Goal: Entertainment & Leisure: Browse casually

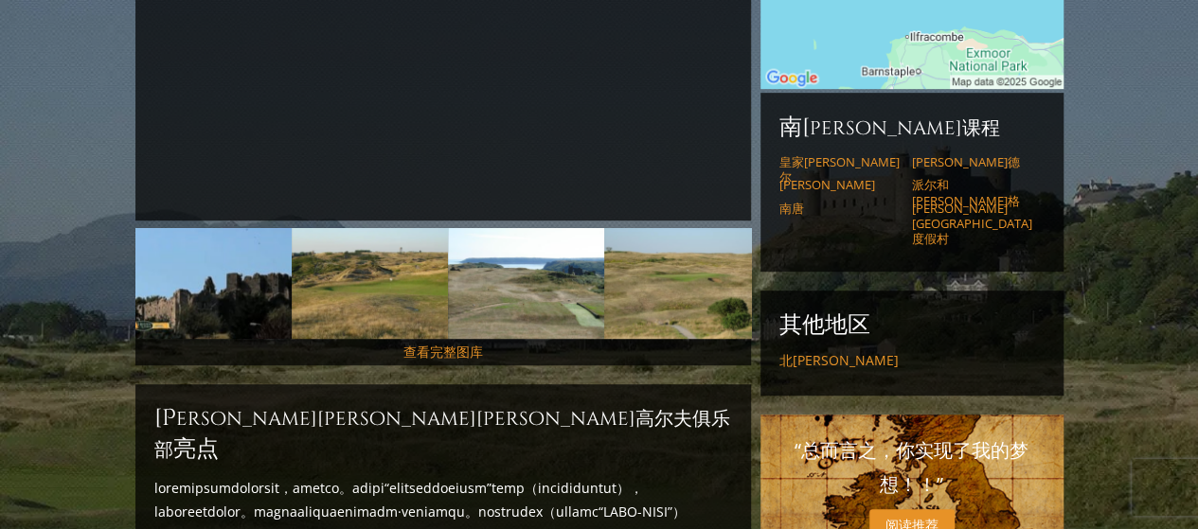
scroll to position [390, 0]
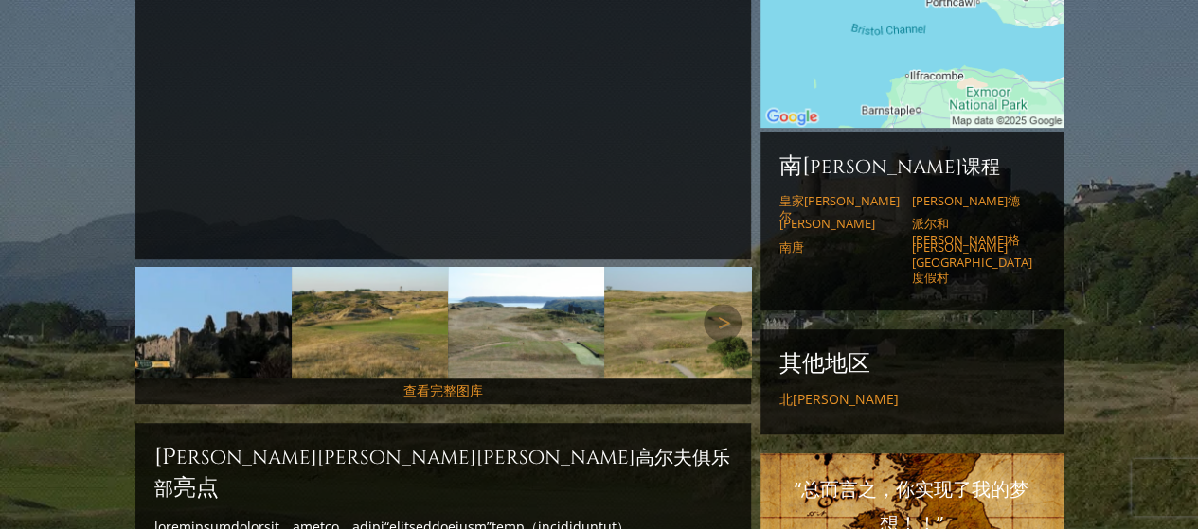
click at [236, 345] on img at bounding box center [213, 322] width 156 height 111
click at [432, 393] on font "查看完整图库" at bounding box center [443, 391] width 80 height 18
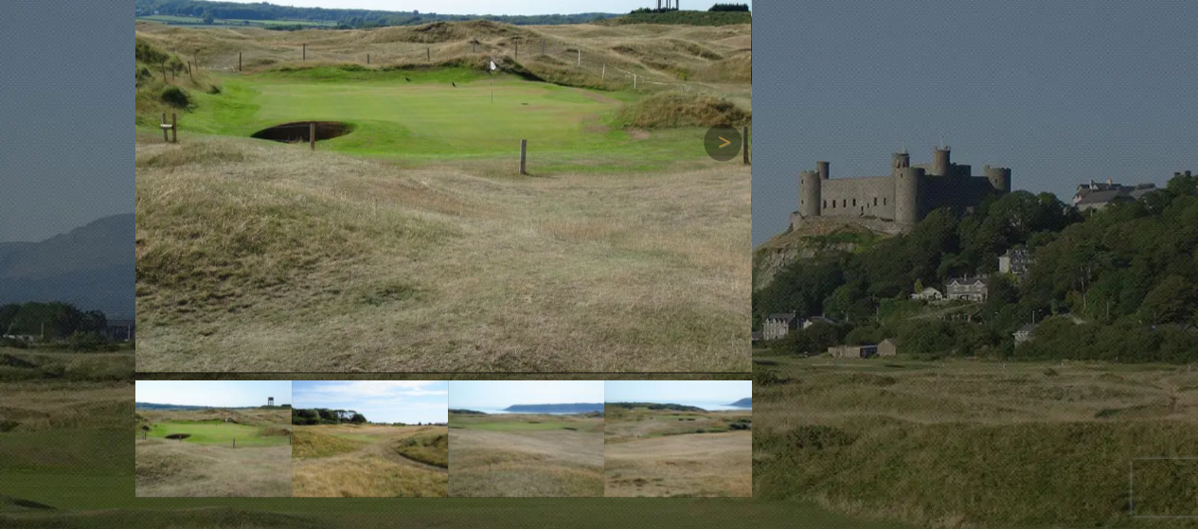
scroll to position [1460, 0]
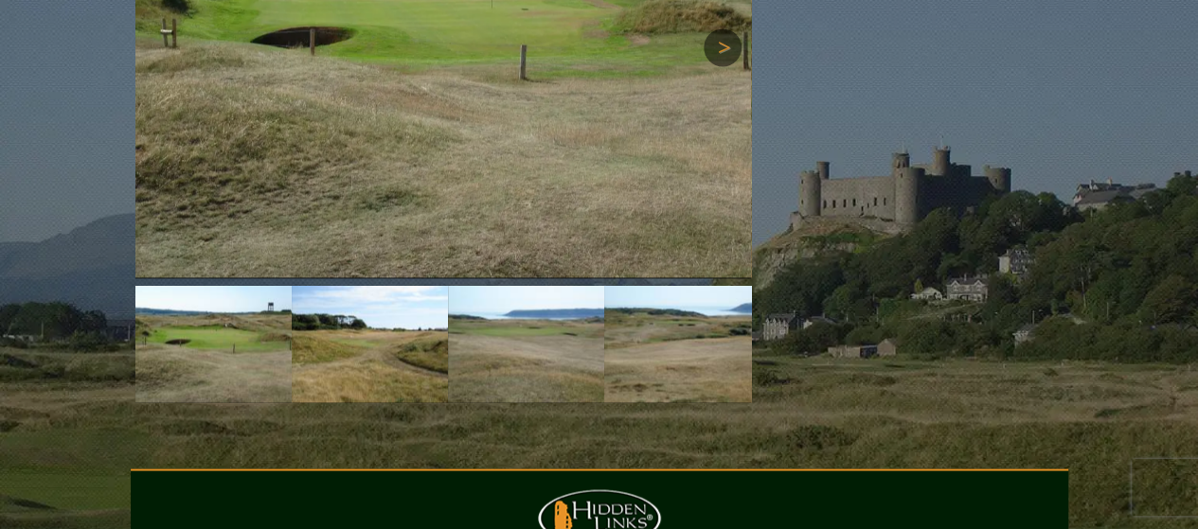
click at [711, 66] on link "下一个" at bounding box center [722, 47] width 38 height 38
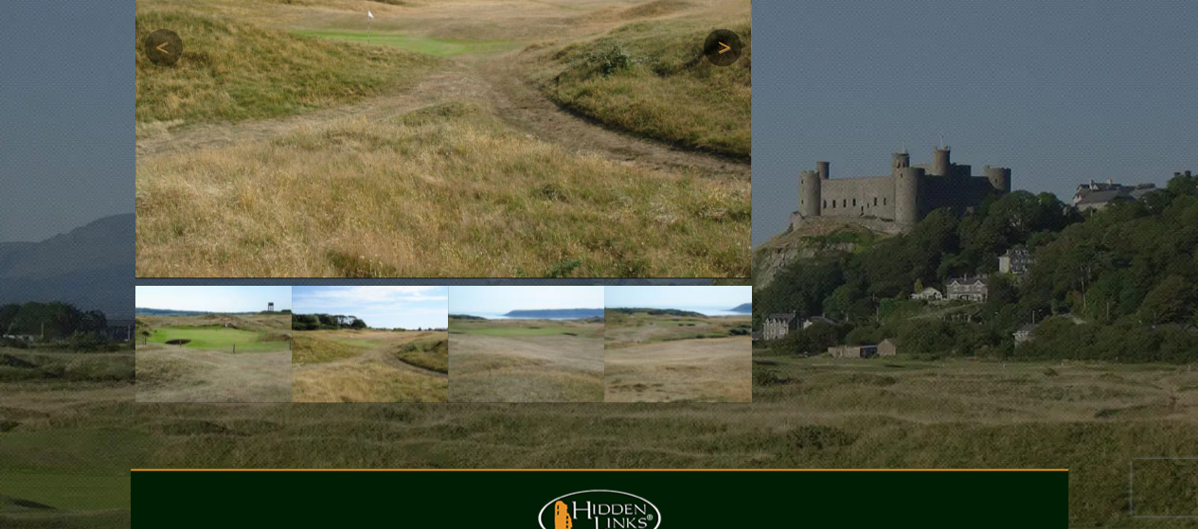
click at [711, 66] on link "下一个" at bounding box center [722, 47] width 38 height 38
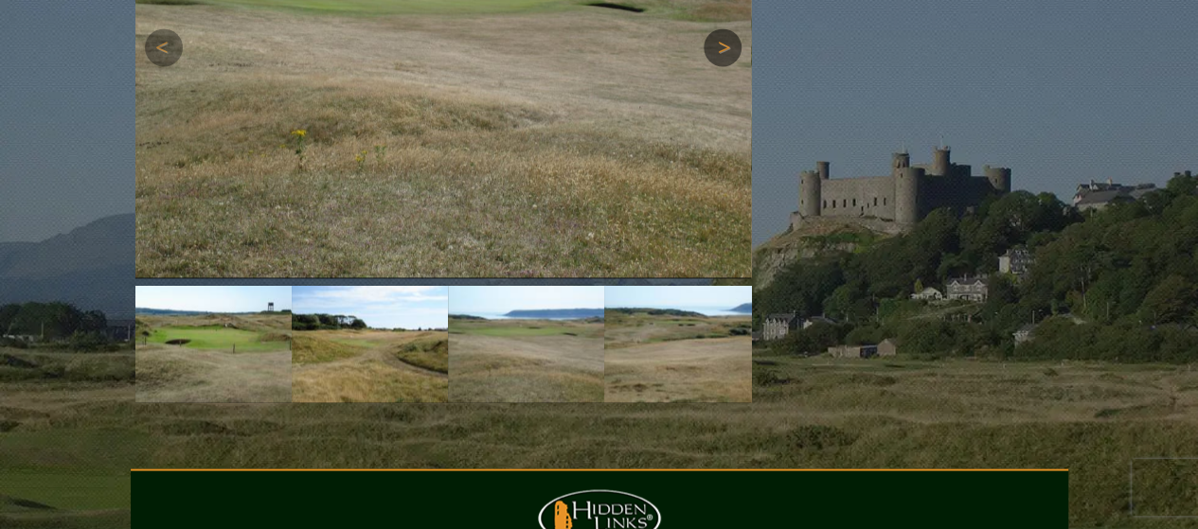
click at [711, 66] on link "下一个" at bounding box center [722, 47] width 38 height 38
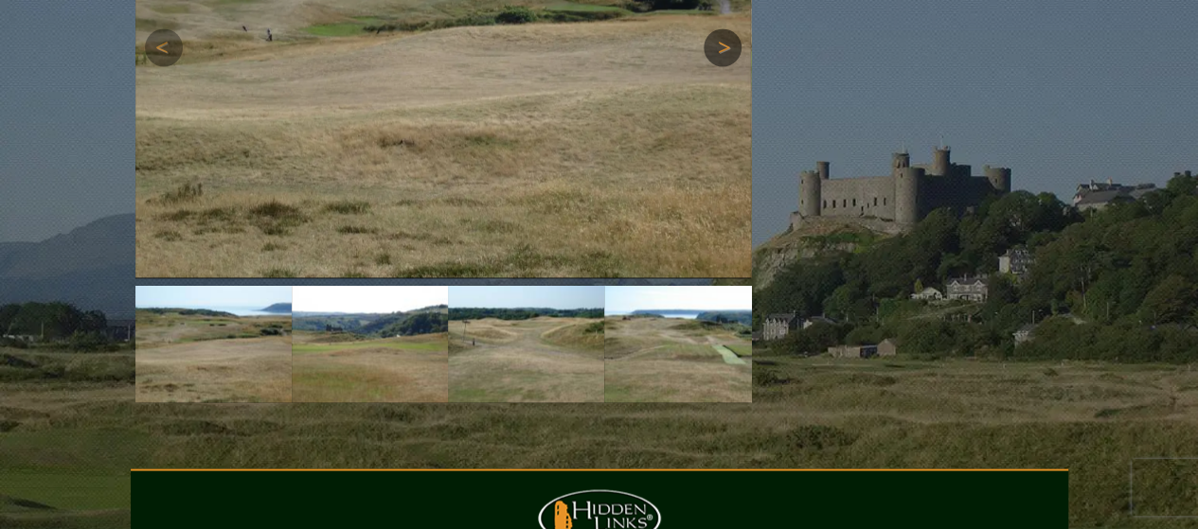
click at [711, 66] on link "下一个" at bounding box center [722, 47] width 38 height 38
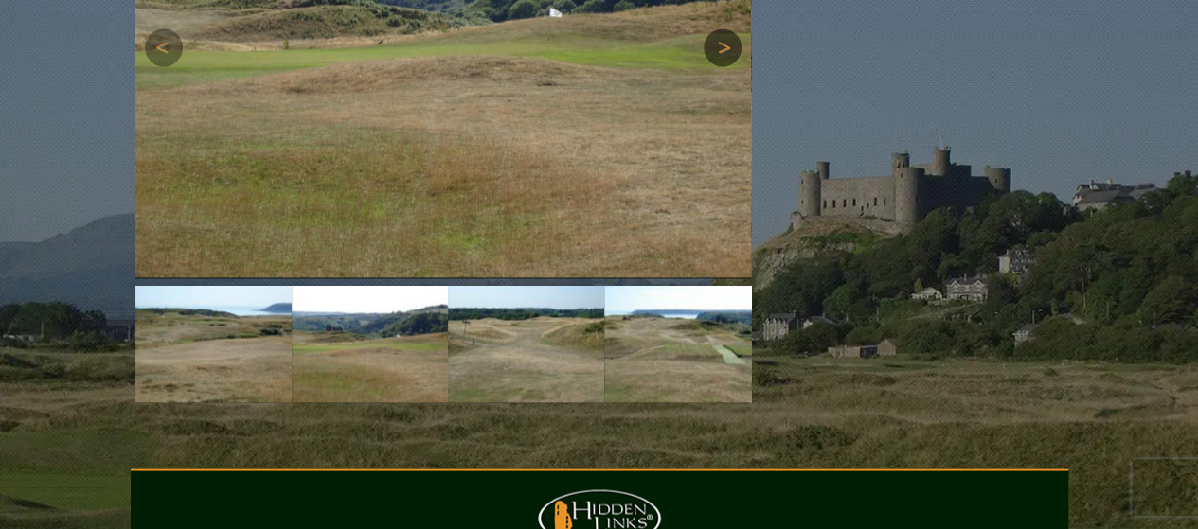
click at [711, 66] on link "下一个" at bounding box center [722, 47] width 38 height 38
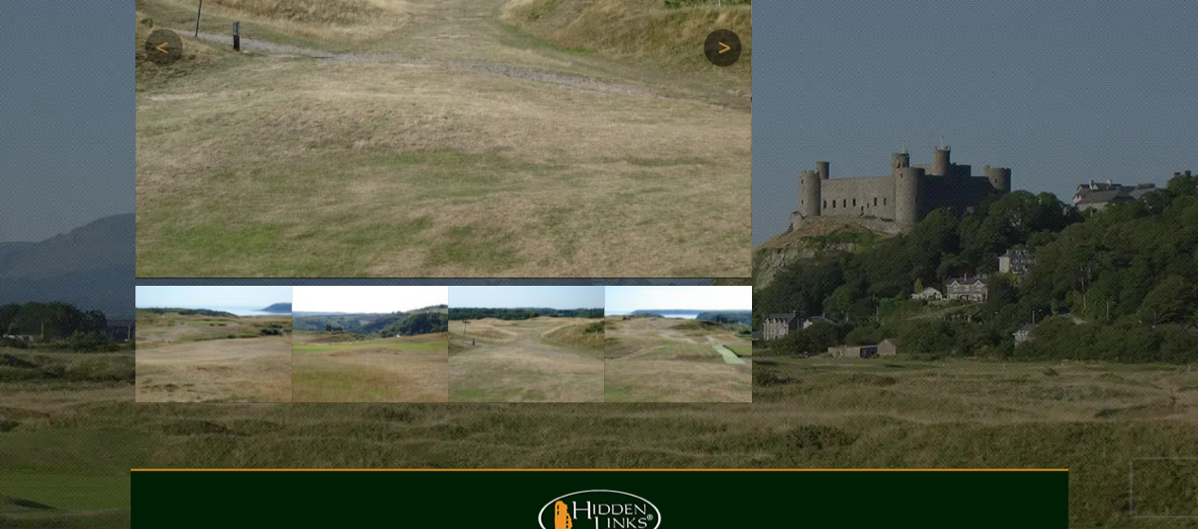
click at [711, 66] on link "下一个" at bounding box center [722, 47] width 38 height 38
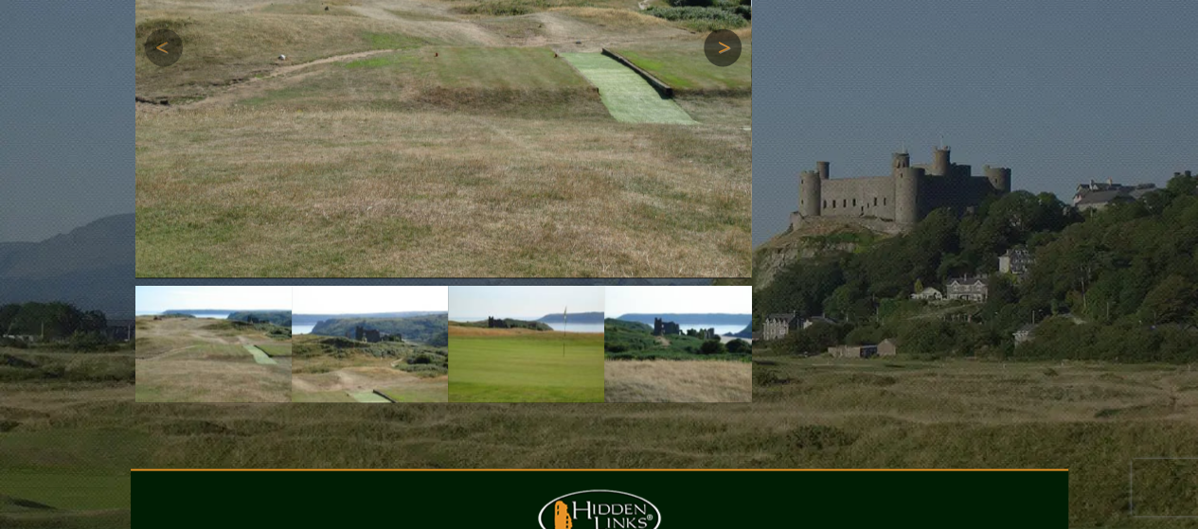
click at [711, 66] on link "下一个" at bounding box center [722, 47] width 38 height 38
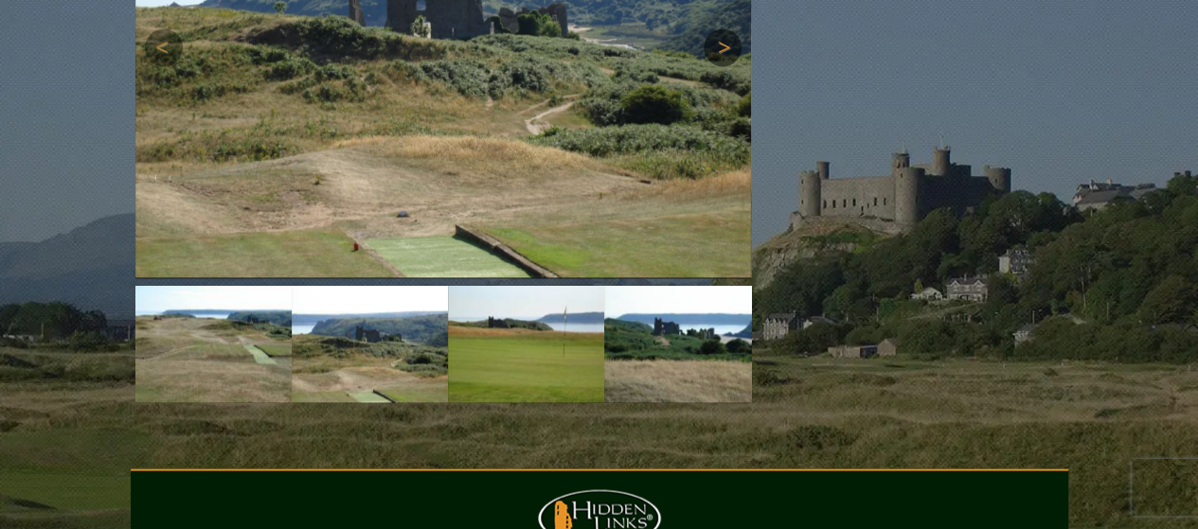
click at [711, 66] on link "下一个" at bounding box center [722, 47] width 38 height 38
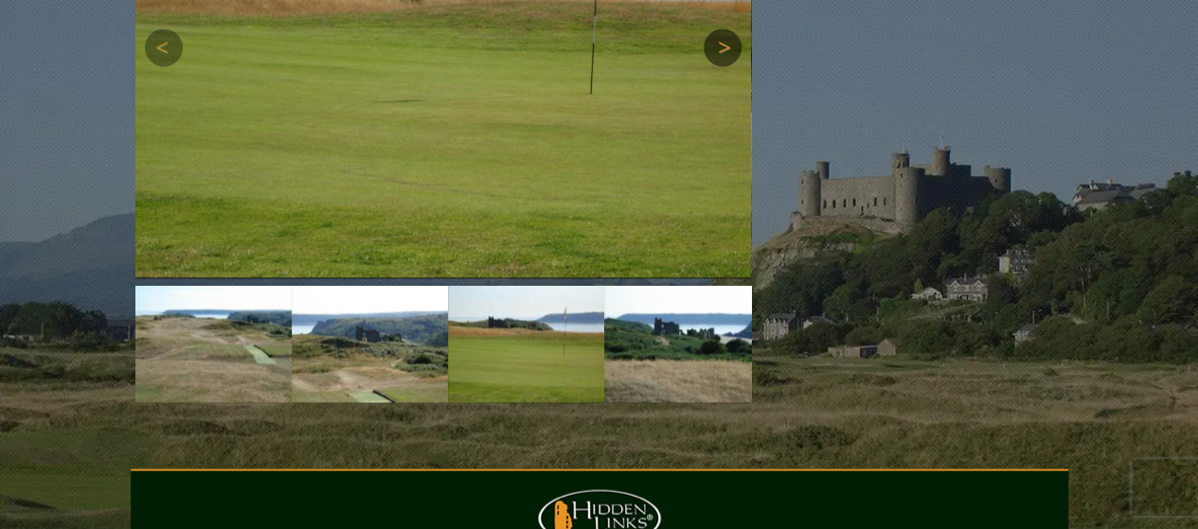
click at [711, 66] on link "下一个" at bounding box center [722, 47] width 38 height 38
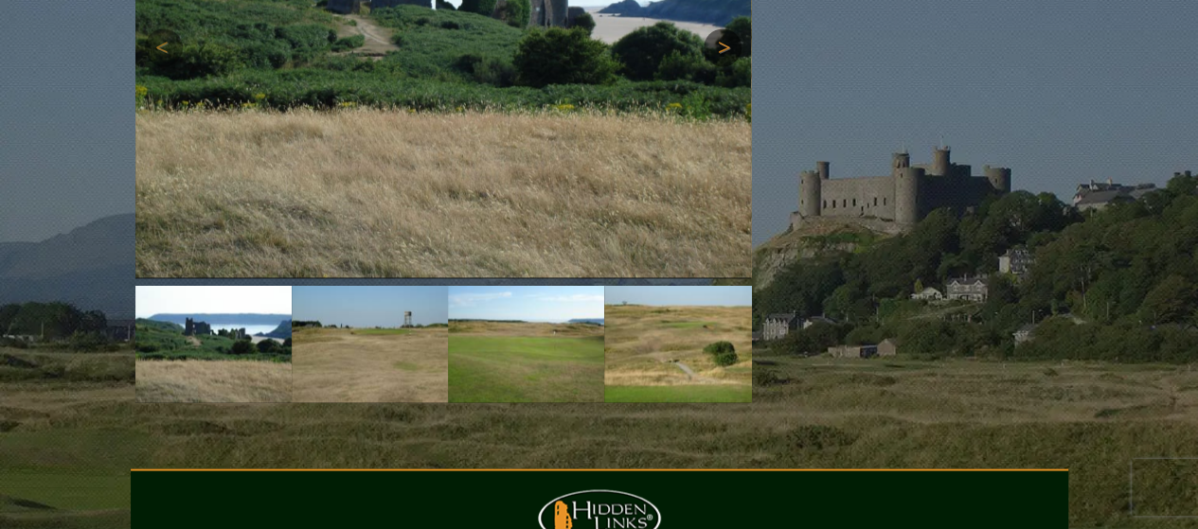
click at [711, 66] on link "下一个" at bounding box center [722, 47] width 38 height 38
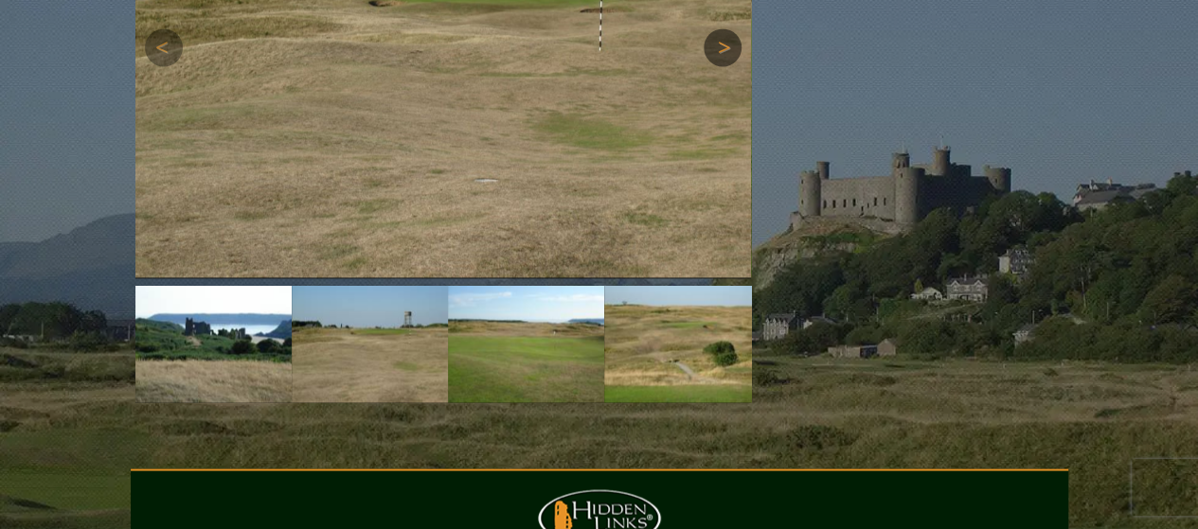
click at [711, 66] on link "下一个" at bounding box center [722, 47] width 38 height 38
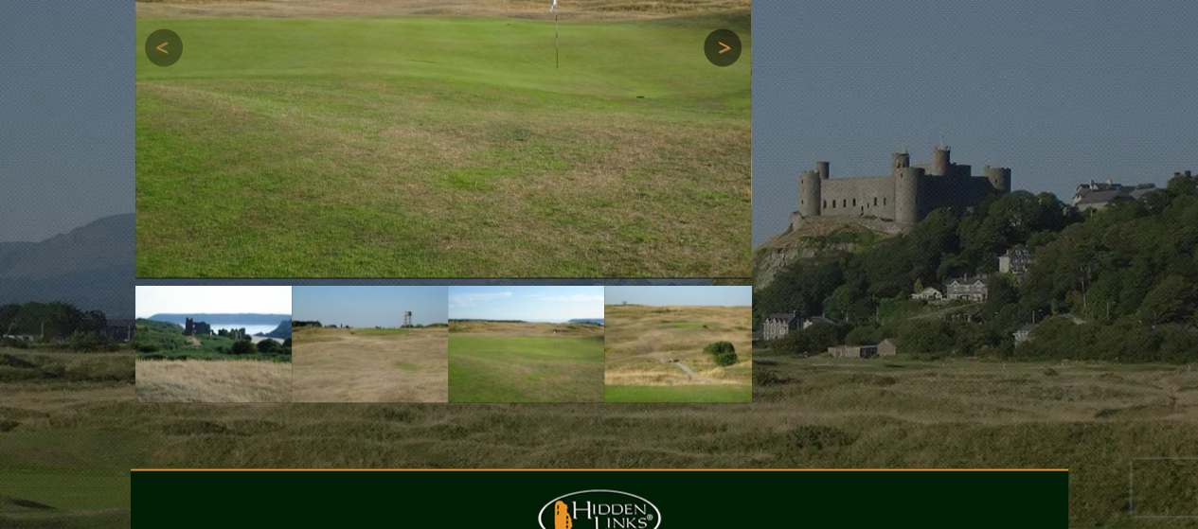
click at [711, 66] on link "下一个" at bounding box center [722, 47] width 38 height 38
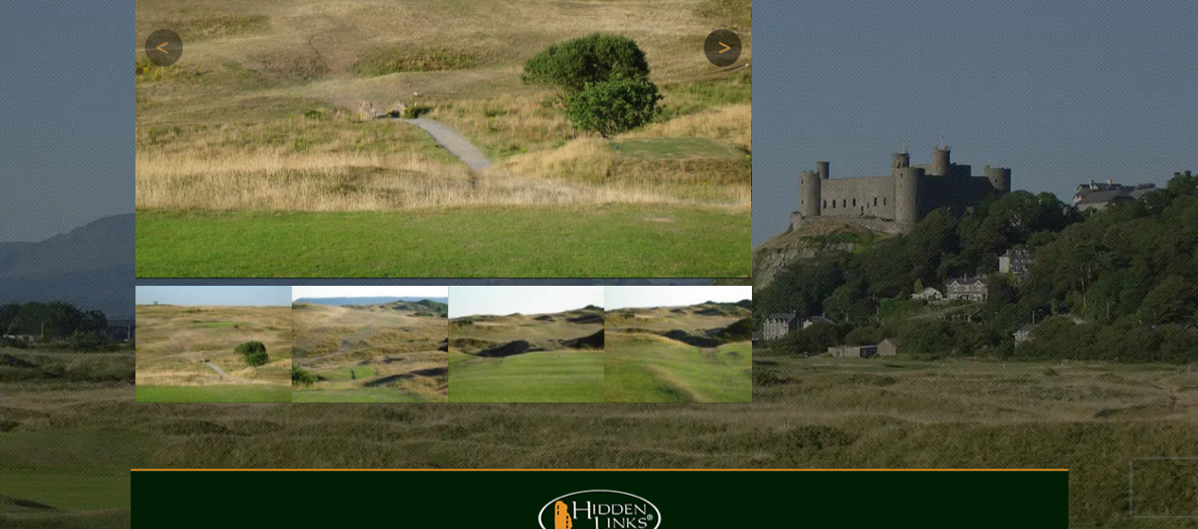
click at [711, 66] on link "下一个" at bounding box center [722, 47] width 38 height 38
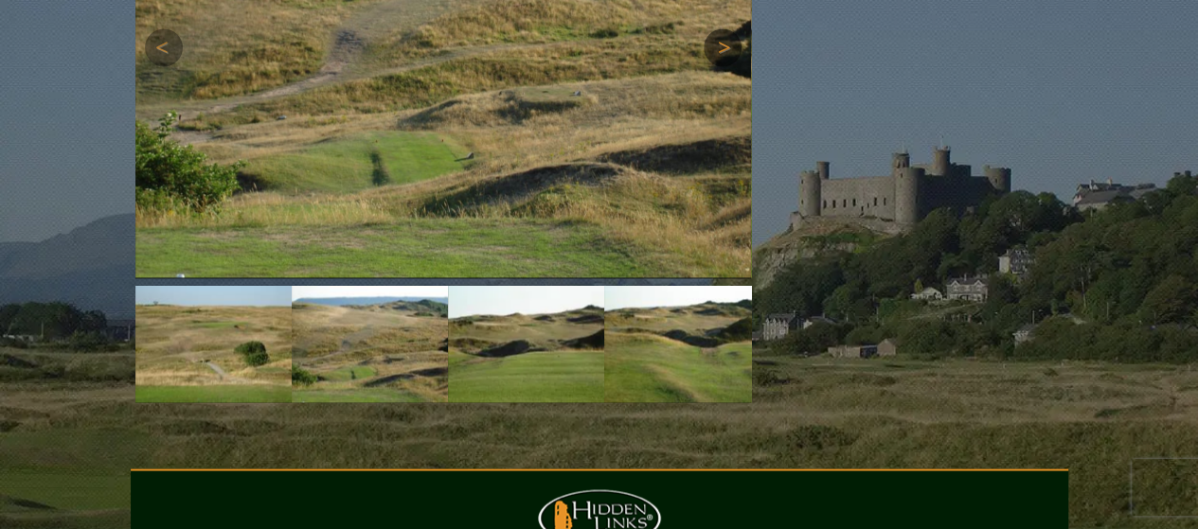
click at [711, 66] on link "下一个" at bounding box center [722, 47] width 38 height 38
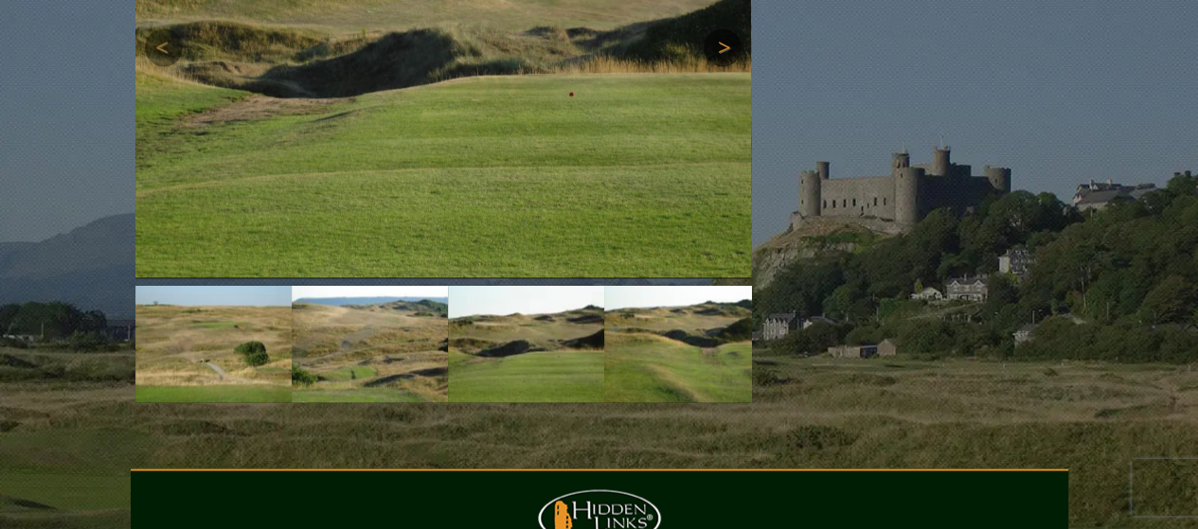
click at [711, 66] on link "下一个" at bounding box center [722, 47] width 38 height 38
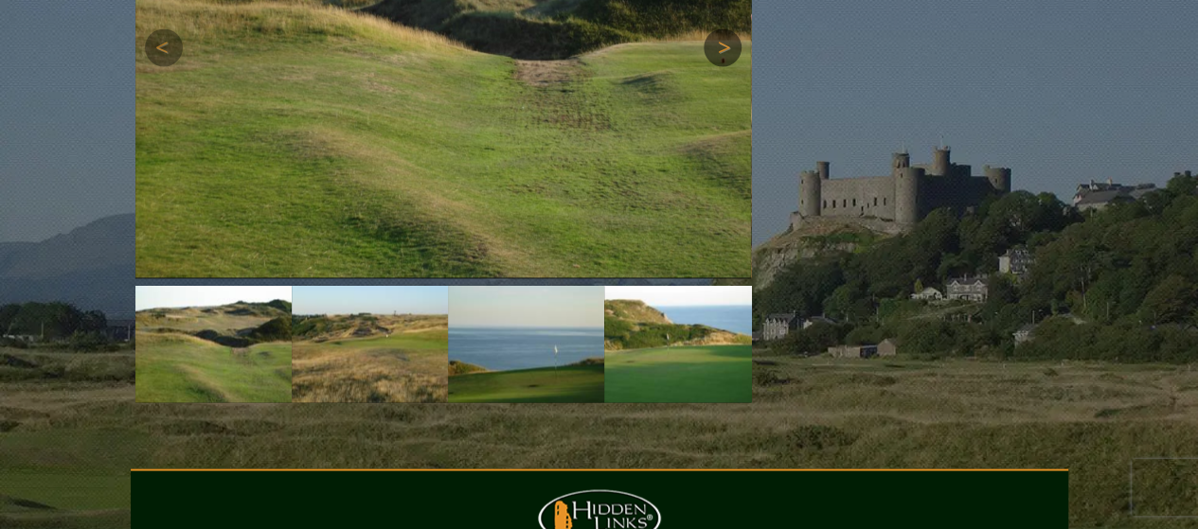
click at [711, 66] on link "下一个" at bounding box center [722, 47] width 38 height 38
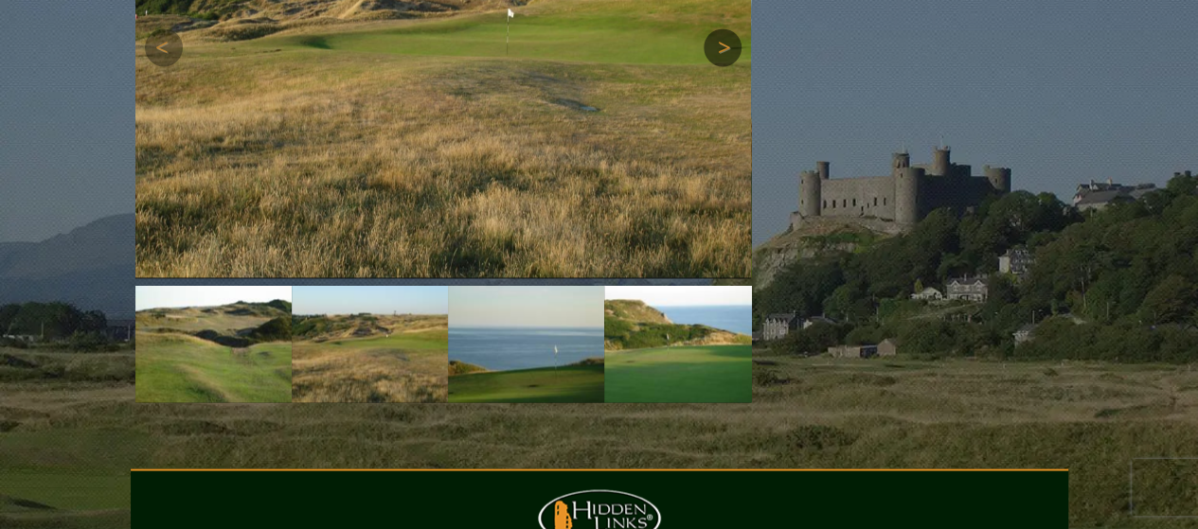
click at [711, 66] on link "下一个" at bounding box center [722, 47] width 38 height 38
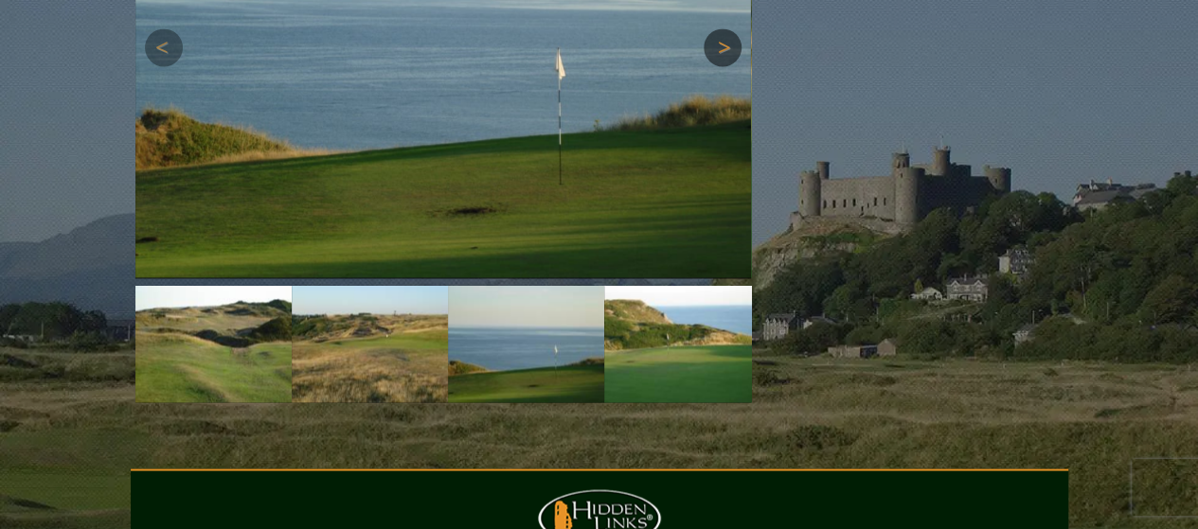
click at [711, 66] on link "下一个" at bounding box center [722, 47] width 38 height 38
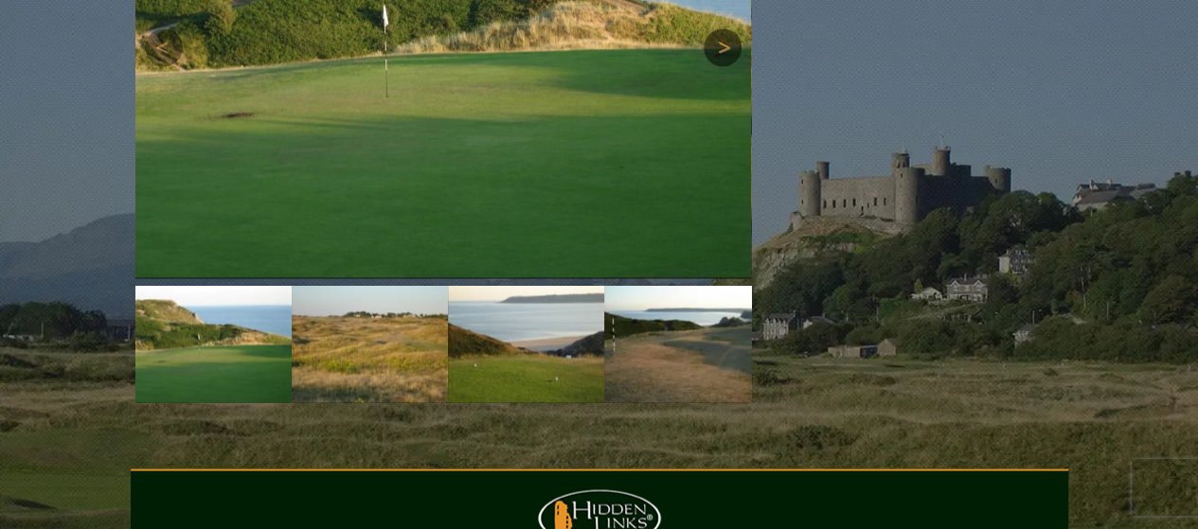
click at [711, 66] on link "下一个" at bounding box center [722, 47] width 38 height 38
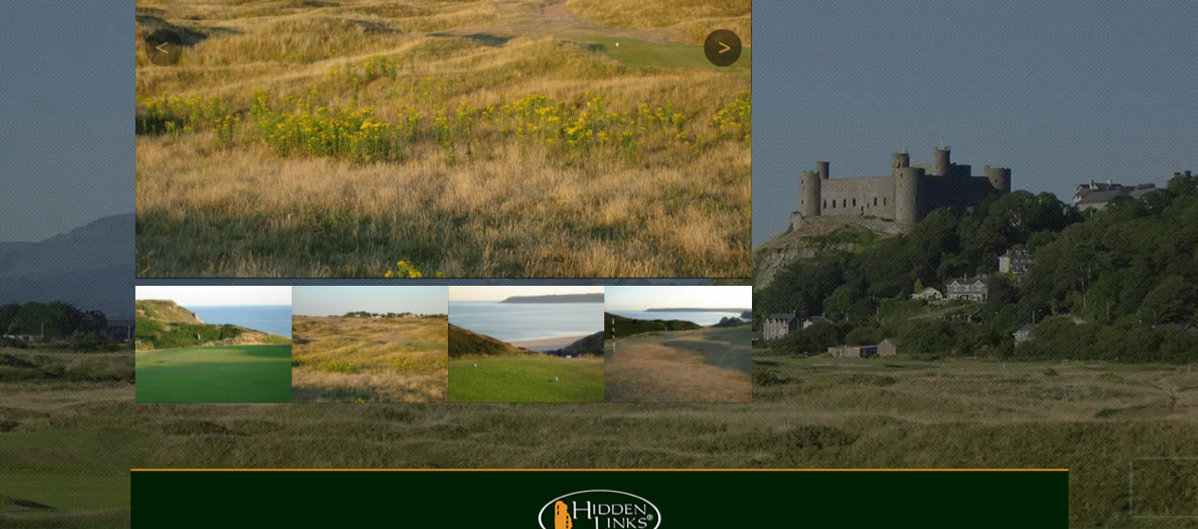
click at [711, 66] on link "下一个" at bounding box center [722, 47] width 38 height 38
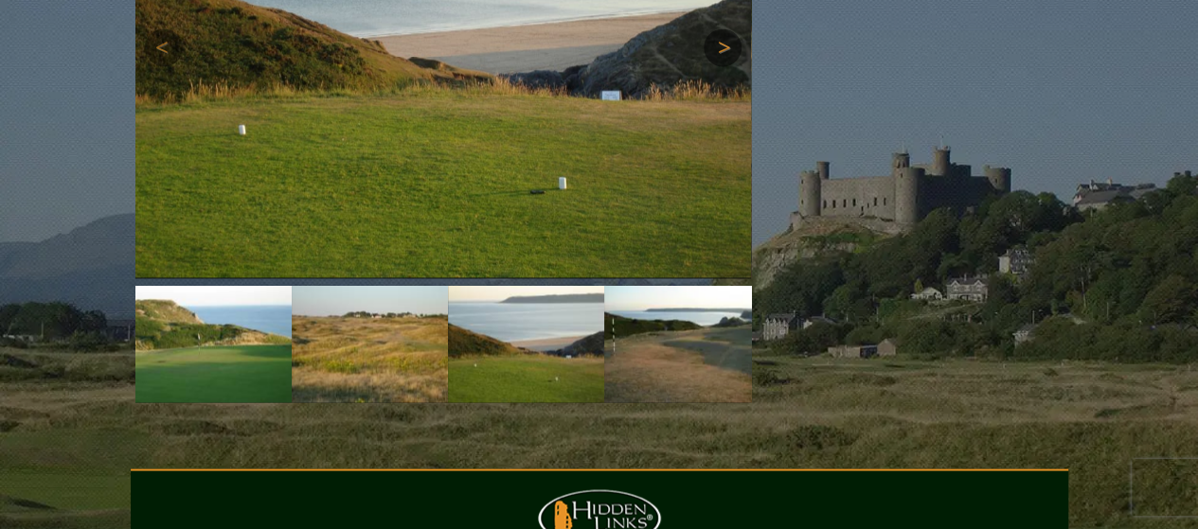
click at [711, 66] on link "下一个" at bounding box center [722, 47] width 38 height 38
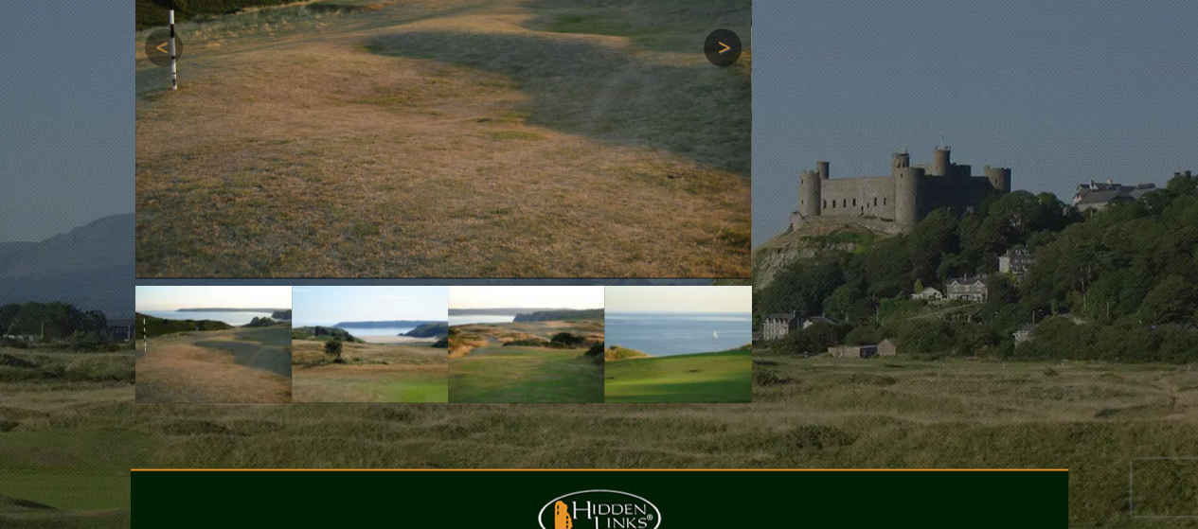
click at [711, 66] on link "下一个" at bounding box center [722, 47] width 38 height 38
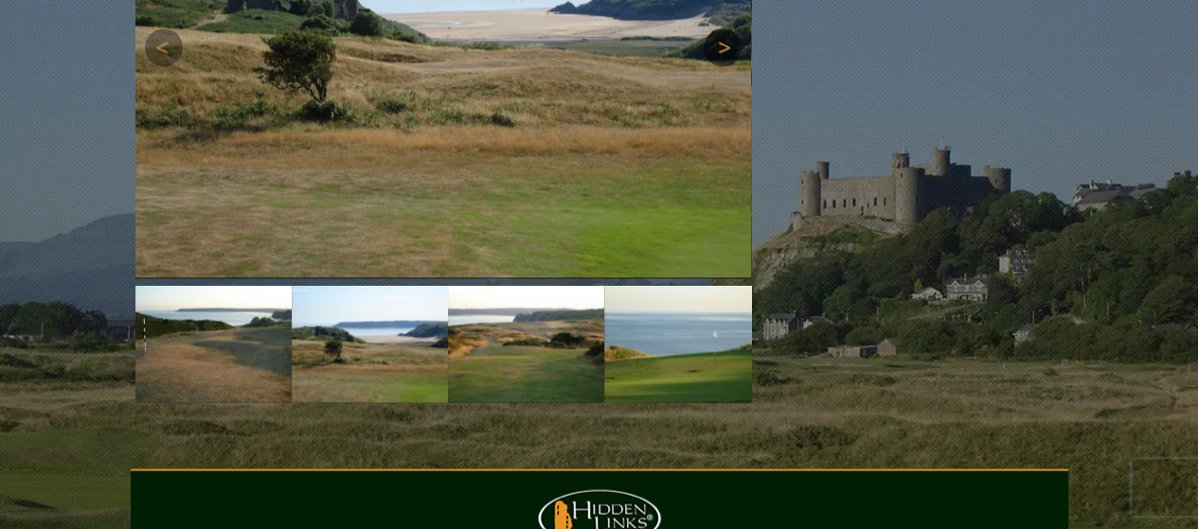
click at [711, 66] on link "下一个" at bounding box center [722, 47] width 38 height 38
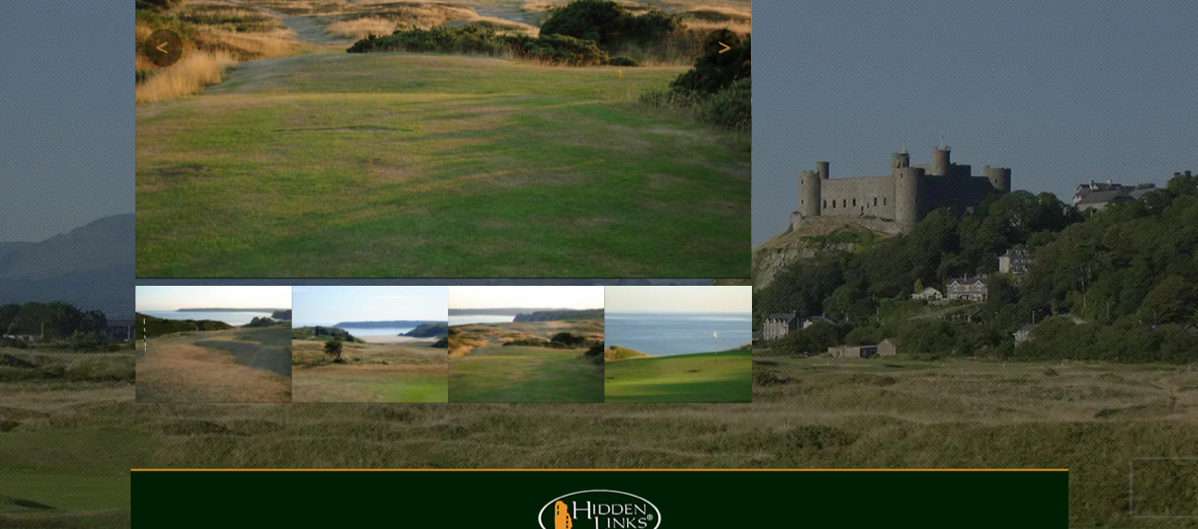
click at [711, 66] on link "下一个" at bounding box center [722, 47] width 38 height 38
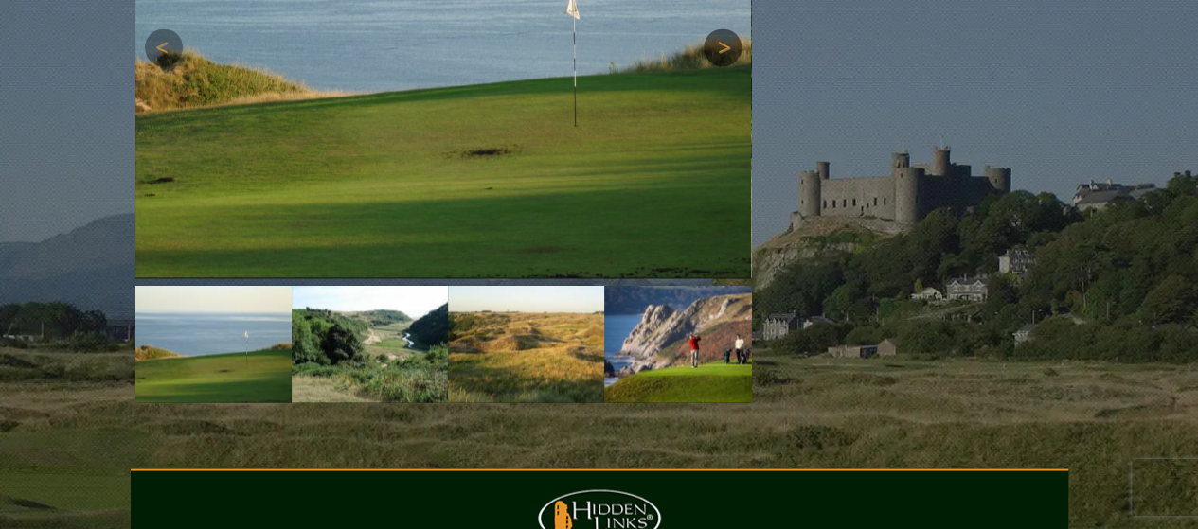
click at [711, 66] on link "下一个" at bounding box center [722, 47] width 38 height 38
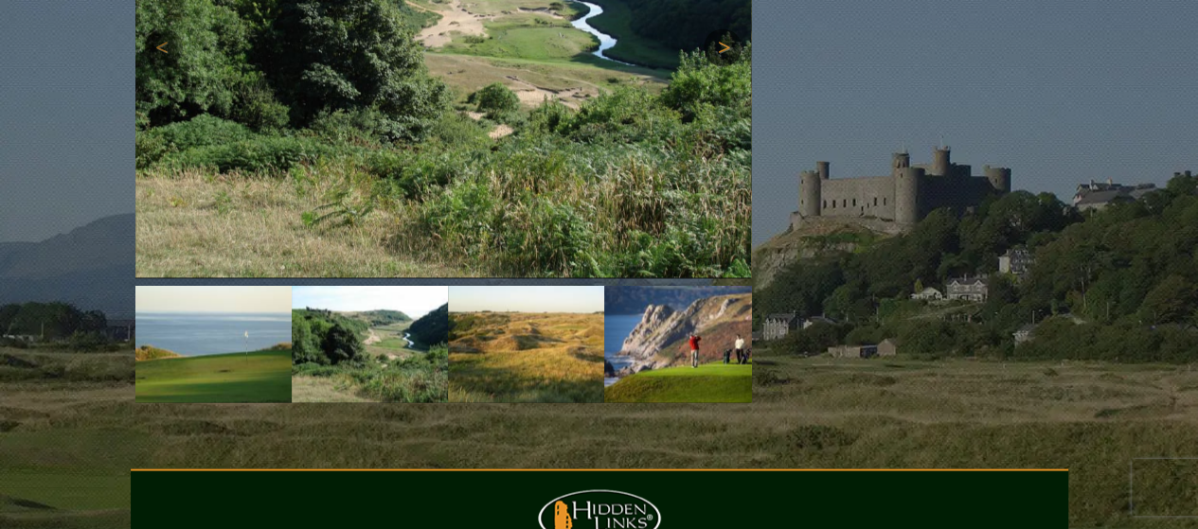
click at [711, 66] on link "下一个" at bounding box center [722, 47] width 38 height 38
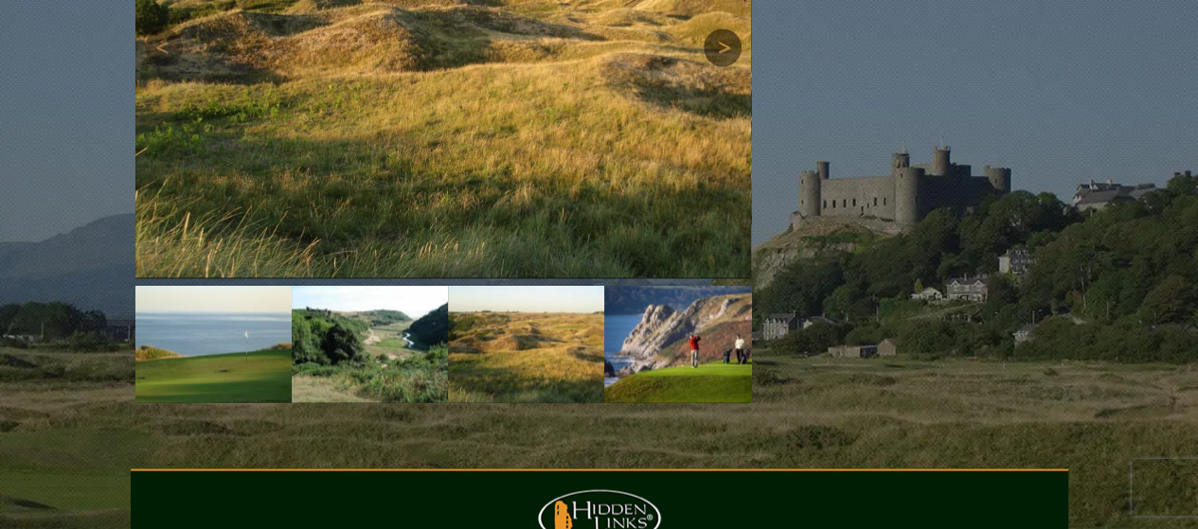
click at [711, 66] on link "下一个" at bounding box center [722, 47] width 38 height 38
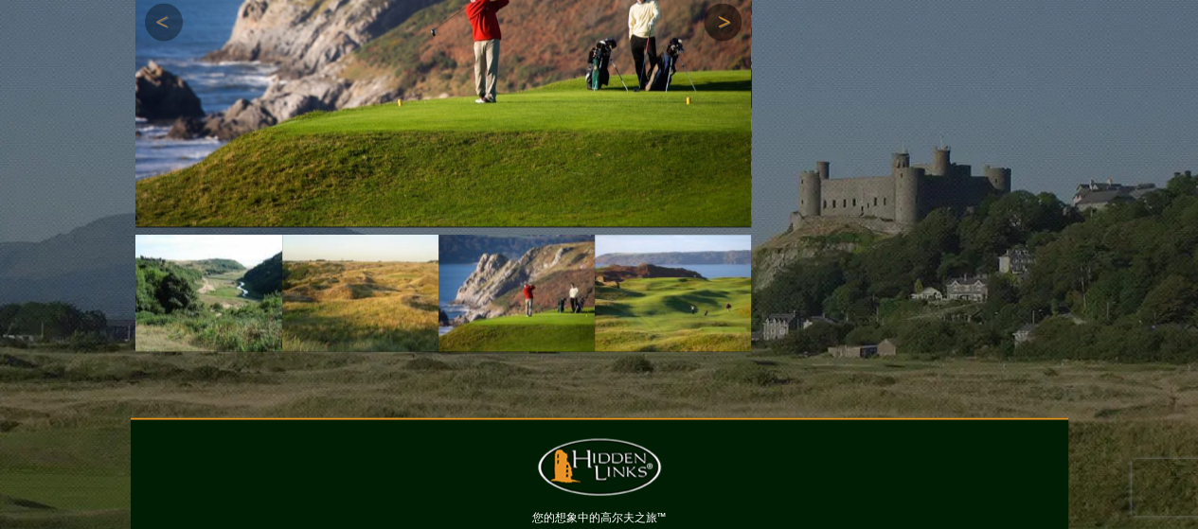
click at [711, 139] on img at bounding box center [442, 21] width 615 height 411
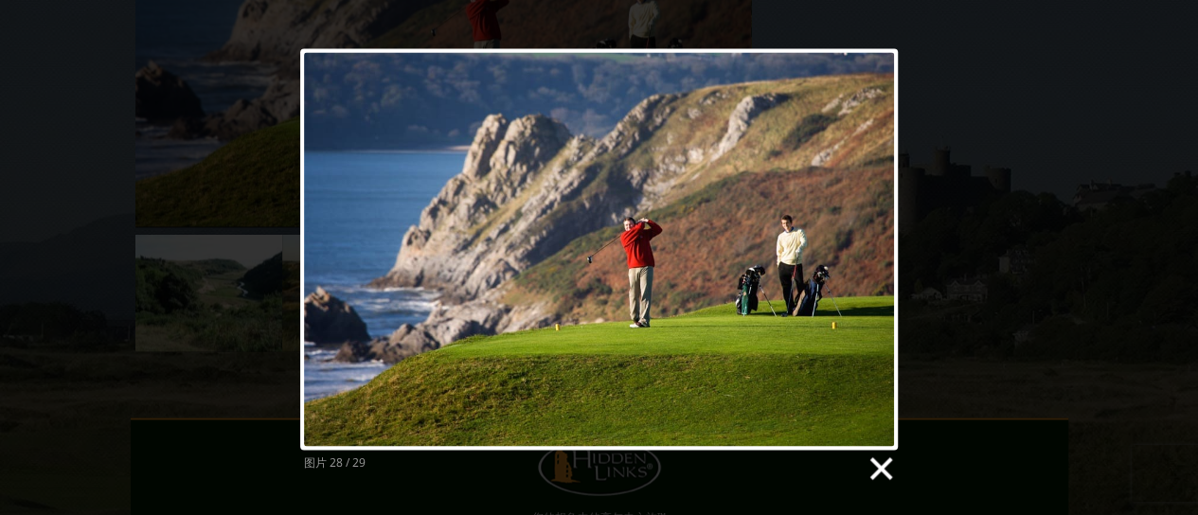
click at [867, 461] on link at bounding box center [879, 468] width 28 height 28
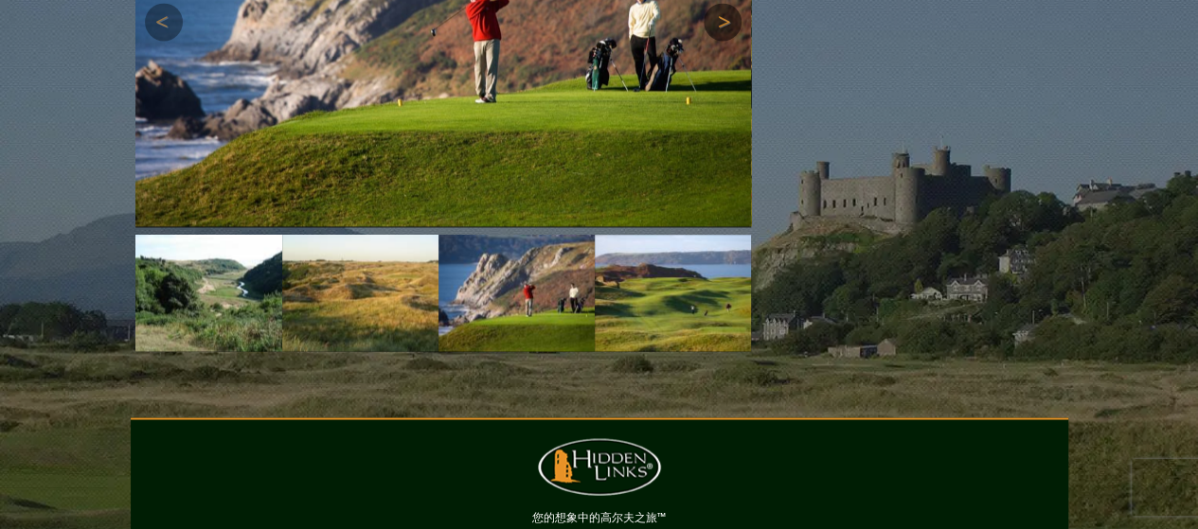
click at [725, 41] on link "下一个" at bounding box center [722, 22] width 38 height 38
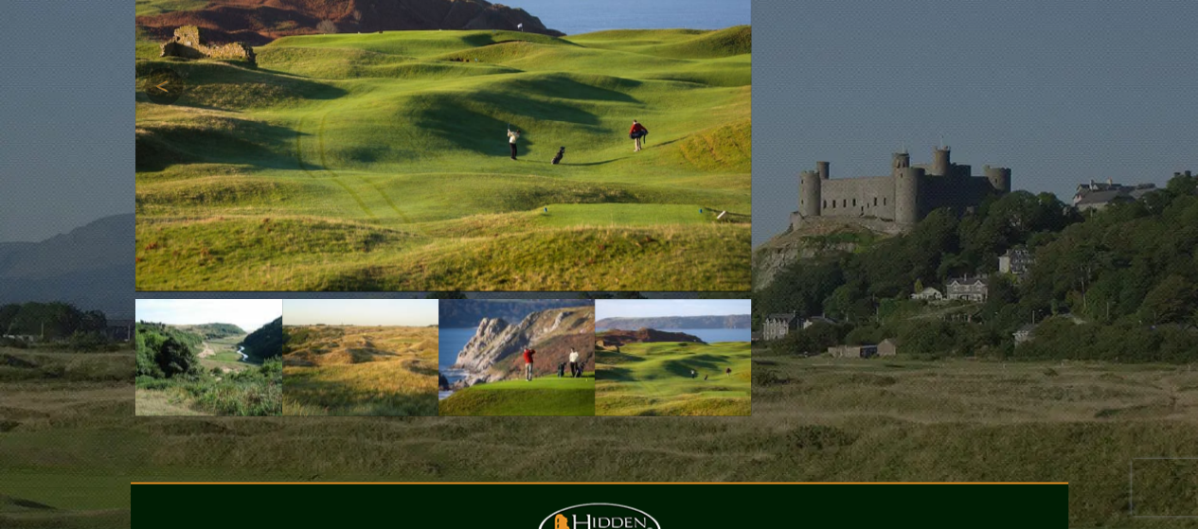
scroll to position [1365, 0]
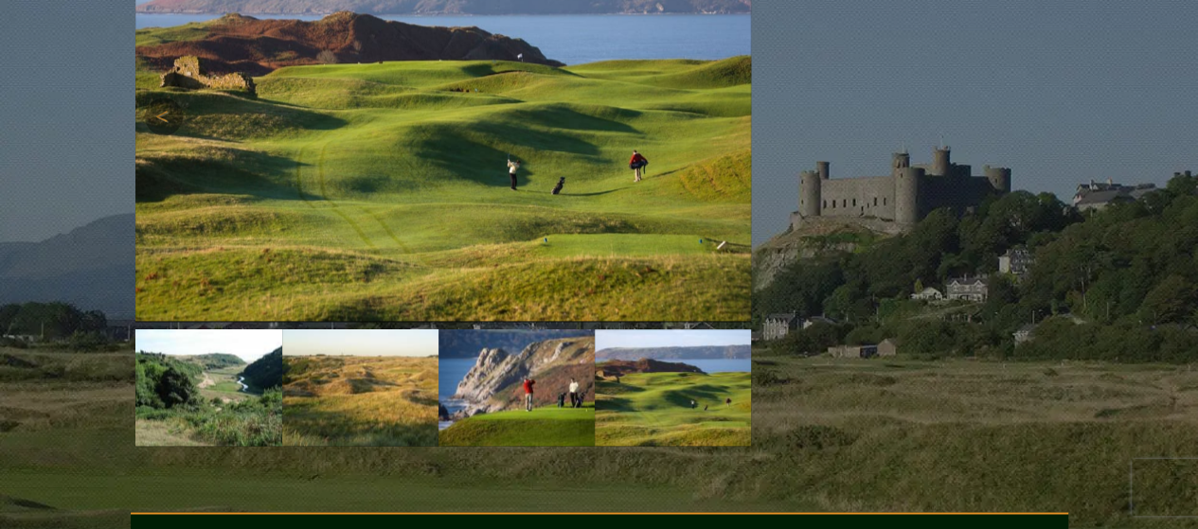
click at [593, 218] on img at bounding box center [442, 116] width 615 height 411
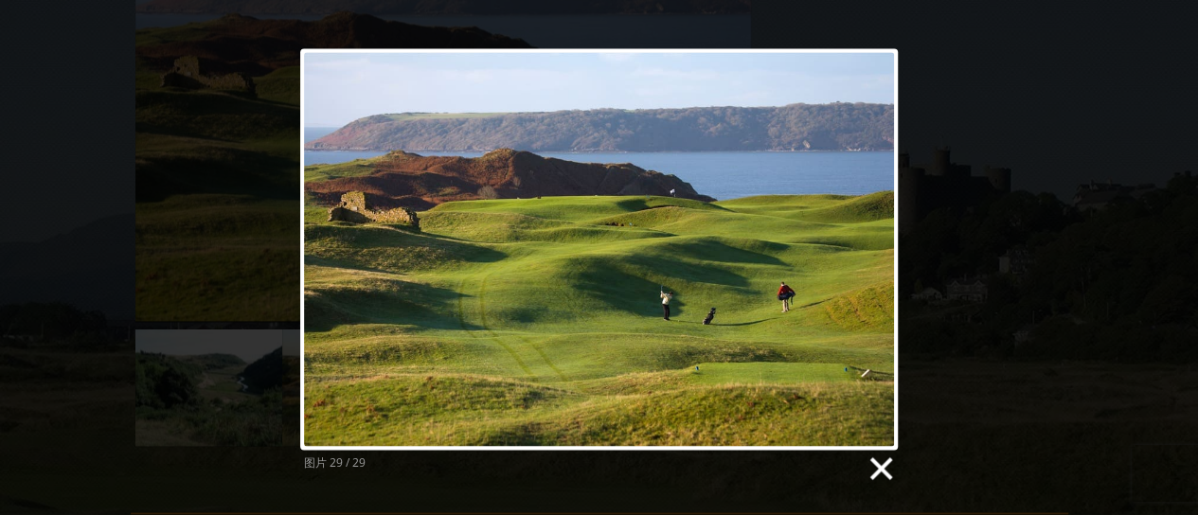
click at [879, 470] on link at bounding box center [879, 468] width 28 height 28
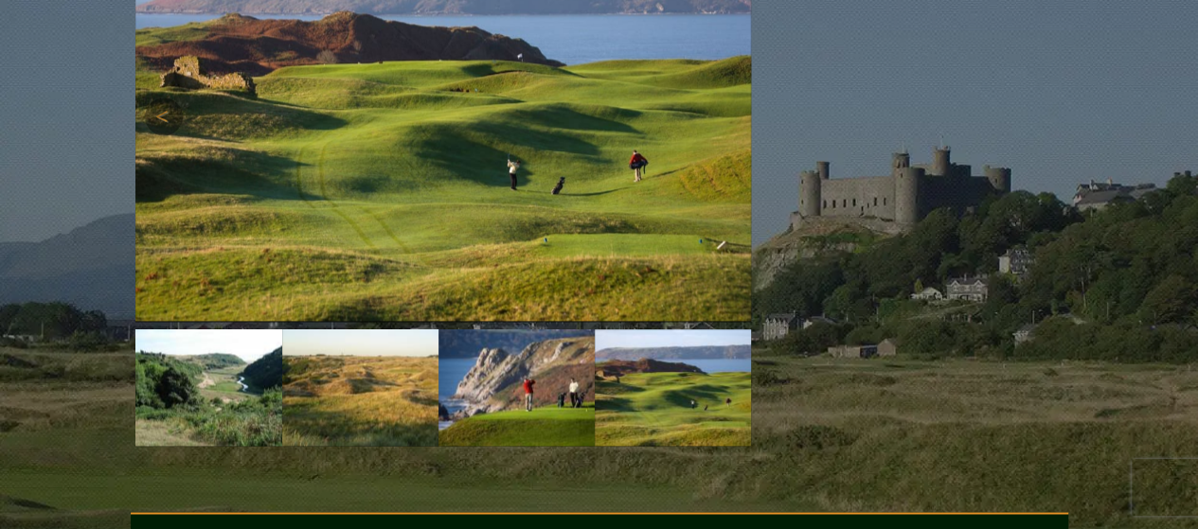
click at [302, 169] on img at bounding box center [442, 116] width 615 height 411
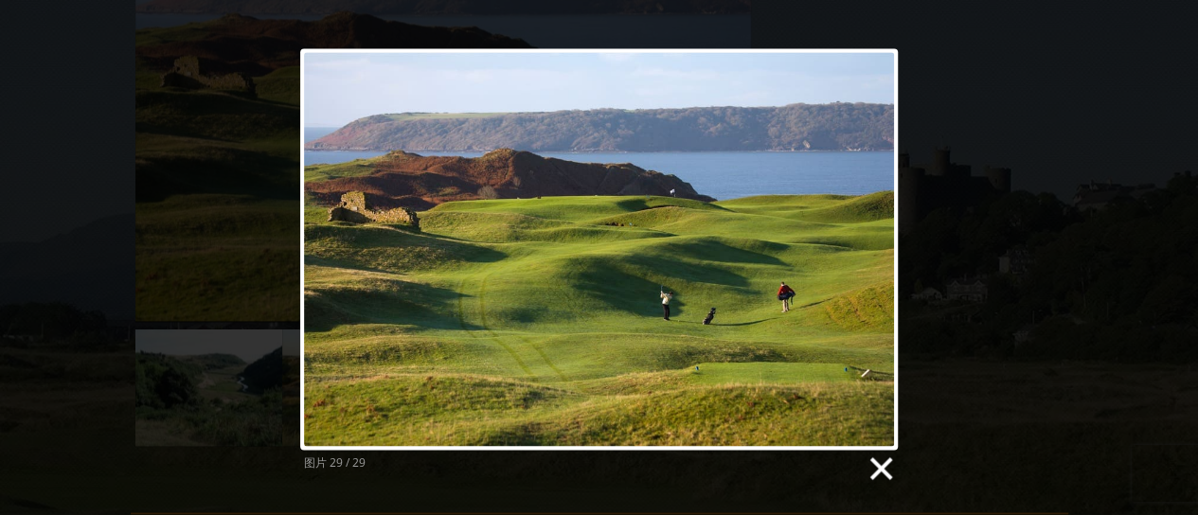
click at [884, 471] on link at bounding box center [879, 468] width 28 height 28
